Goal: Task Accomplishment & Management: Complete application form

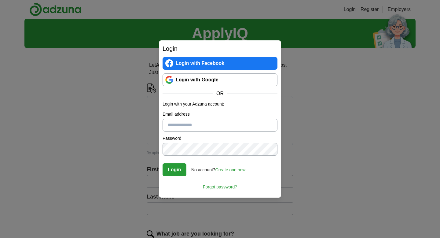
click at [229, 169] on link "Create one now" at bounding box center [230, 169] width 30 height 5
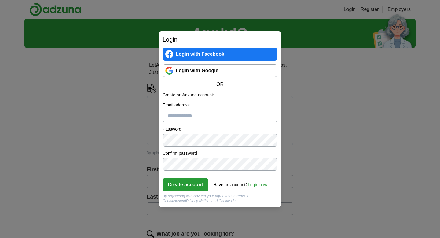
click at [195, 183] on button "Create account" at bounding box center [186, 184] width 46 height 13
click at [186, 116] on input "Please enter a valid email address:" at bounding box center [220, 115] width 115 height 13
type input "**********"
click at [178, 183] on button "Create account" at bounding box center [186, 184] width 46 height 13
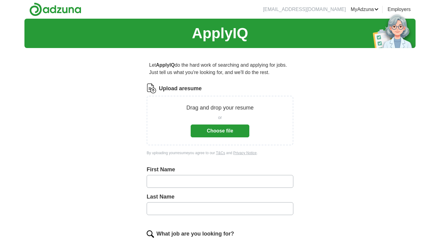
click at [208, 130] on button "Choose file" at bounding box center [220, 130] width 59 height 13
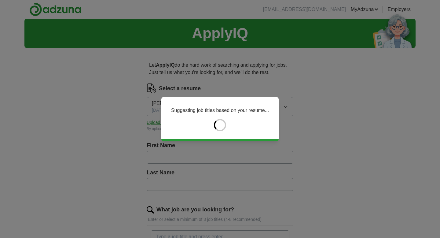
type input "*******"
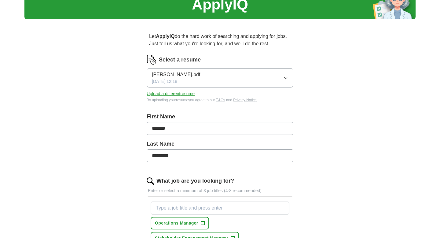
scroll to position [64, 0]
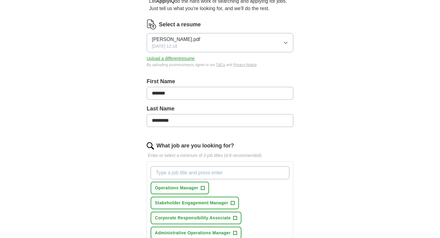
click at [152, 121] on input "*********" at bounding box center [220, 120] width 147 height 13
type input "**********"
click at [355, 124] on div "**********" at bounding box center [219, 207] width 391 height 505
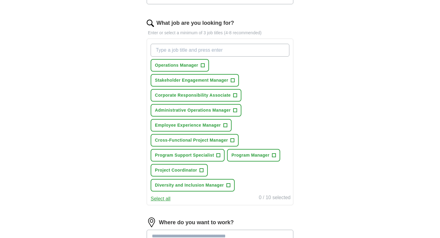
scroll to position [187, 0]
click at [203, 170] on span "+" at bounding box center [202, 169] width 4 height 5
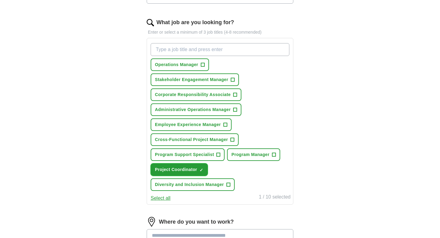
click at [0, 0] on span "×" at bounding box center [0, 0] width 0 height 0
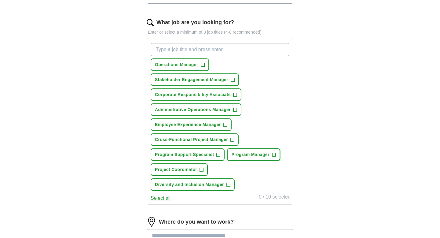
click at [275, 156] on span "+" at bounding box center [274, 154] width 4 height 5
click at [228, 125] on button "Employee Experience Manager +" at bounding box center [191, 124] width 81 height 13
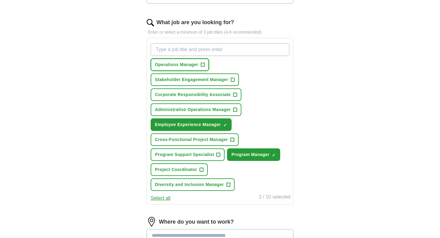
click at [204, 65] on span "+" at bounding box center [203, 64] width 4 height 5
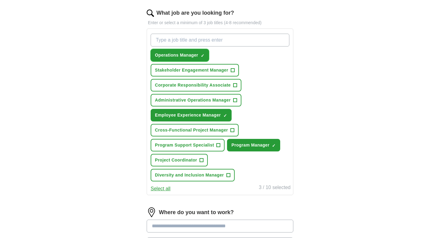
scroll to position [200, 0]
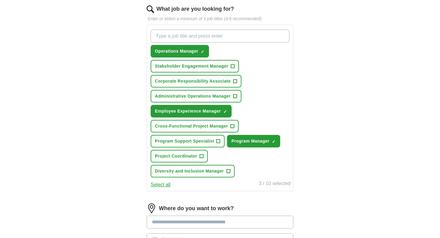
click at [223, 38] on input "What job are you looking for?" at bounding box center [220, 36] width 139 height 13
type input "Chief of Staff"
click at [232, 36] on input "What job are you looking for?" at bounding box center [220, 36] width 139 height 13
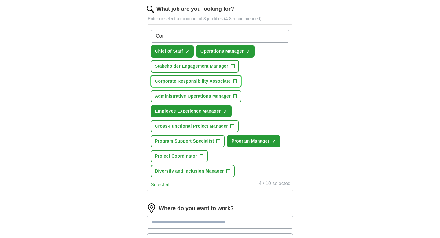
click at [236, 82] on span "+" at bounding box center [235, 81] width 4 height 5
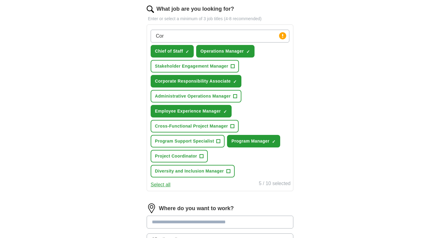
click at [179, 38] on input "Cor" at bounding box center [220, 36] width 139 height 13
type input "C"
type input "Director"
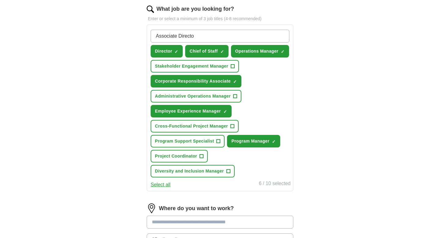
type input "Associate Director"
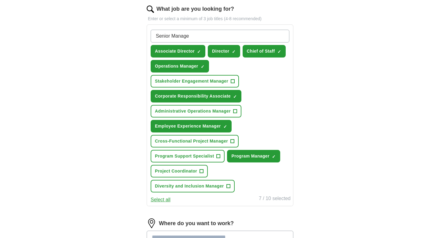
type input "Senior Manager"
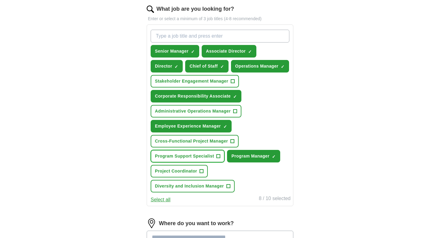
click at [219, 159] on span "+" at bounding box center [219, 156] width 4 height 5
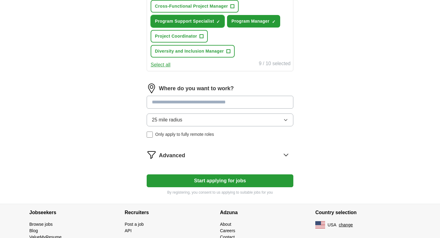
scroll to position [337, 0]
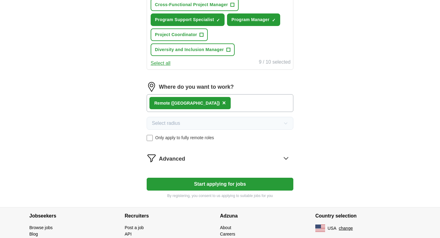
click at [290, 163] on icon at bounding box center [286, 158] width 10 height 10
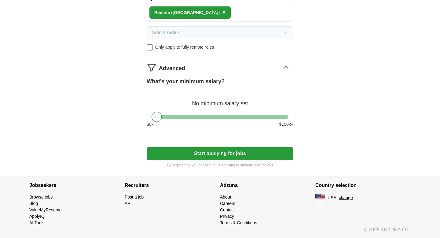
scroll to position [429, 0]
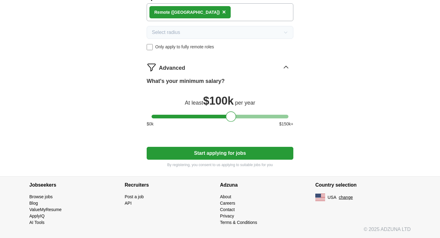
drag, startPoint x: 155, startPoint y: 130, endPoint x: 229, endPoint y: 134, distance: 74.3
click at [229, 122] on div at bounding box center [231, 116] width 10 height 10
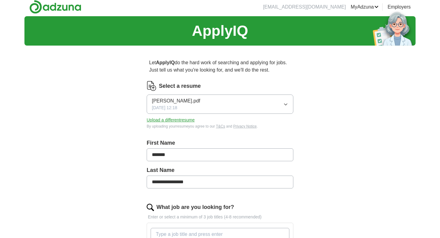
scroll to position [0, 0]
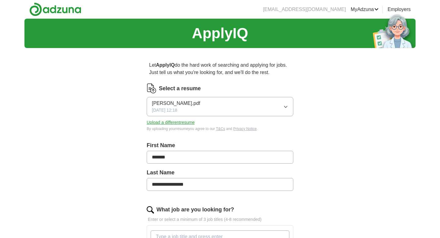
click at [204, 186] on input "**********" at bounding box center [220, 184] width 147 height 13
click at [0, 0] on link "Preferences" at bounding box center [0, 0] width 0 height 0
